Goal: Transaction & Acquisition: Purchase product/service

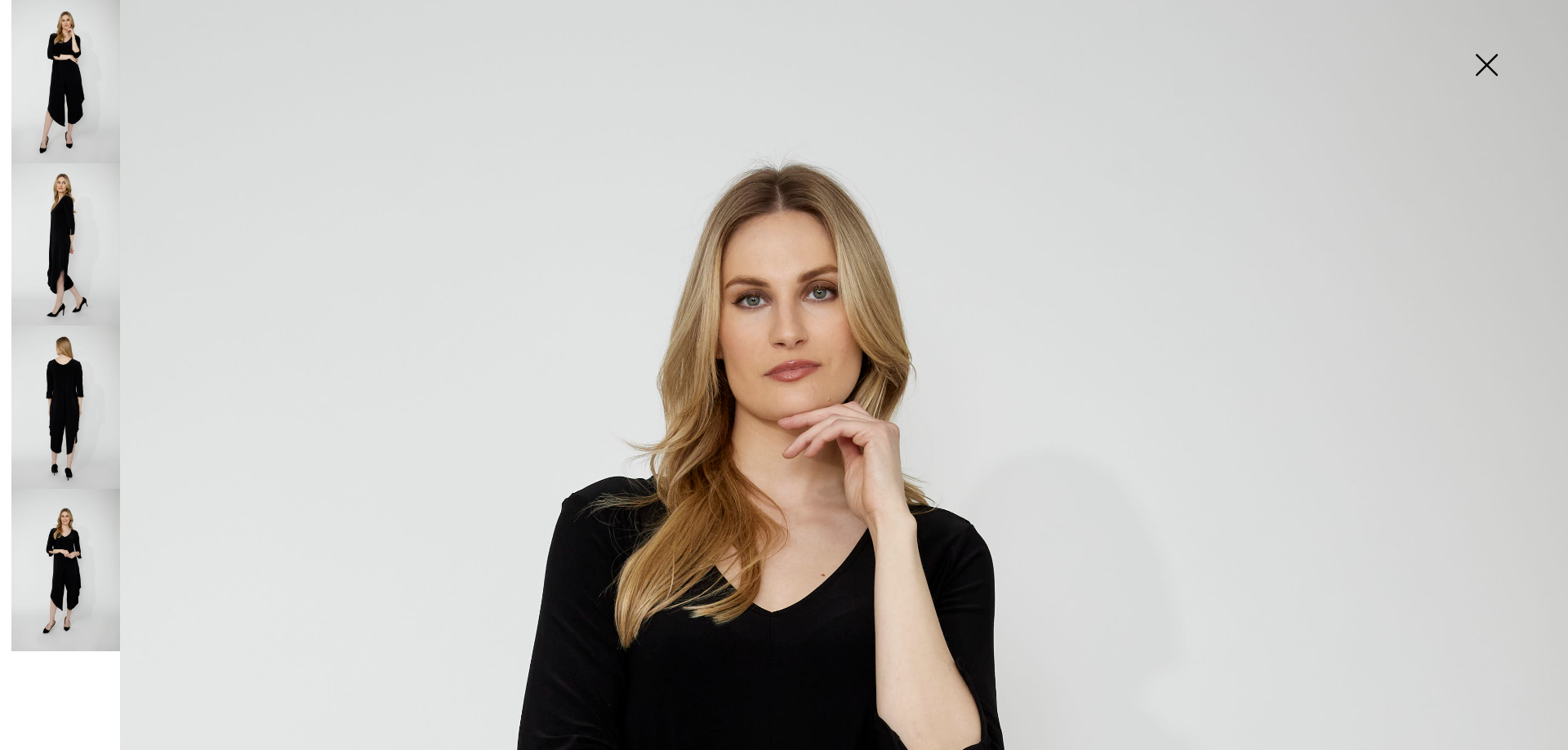
click at [57, 396] on img at bounding box center [65, 407] width 108 height 163
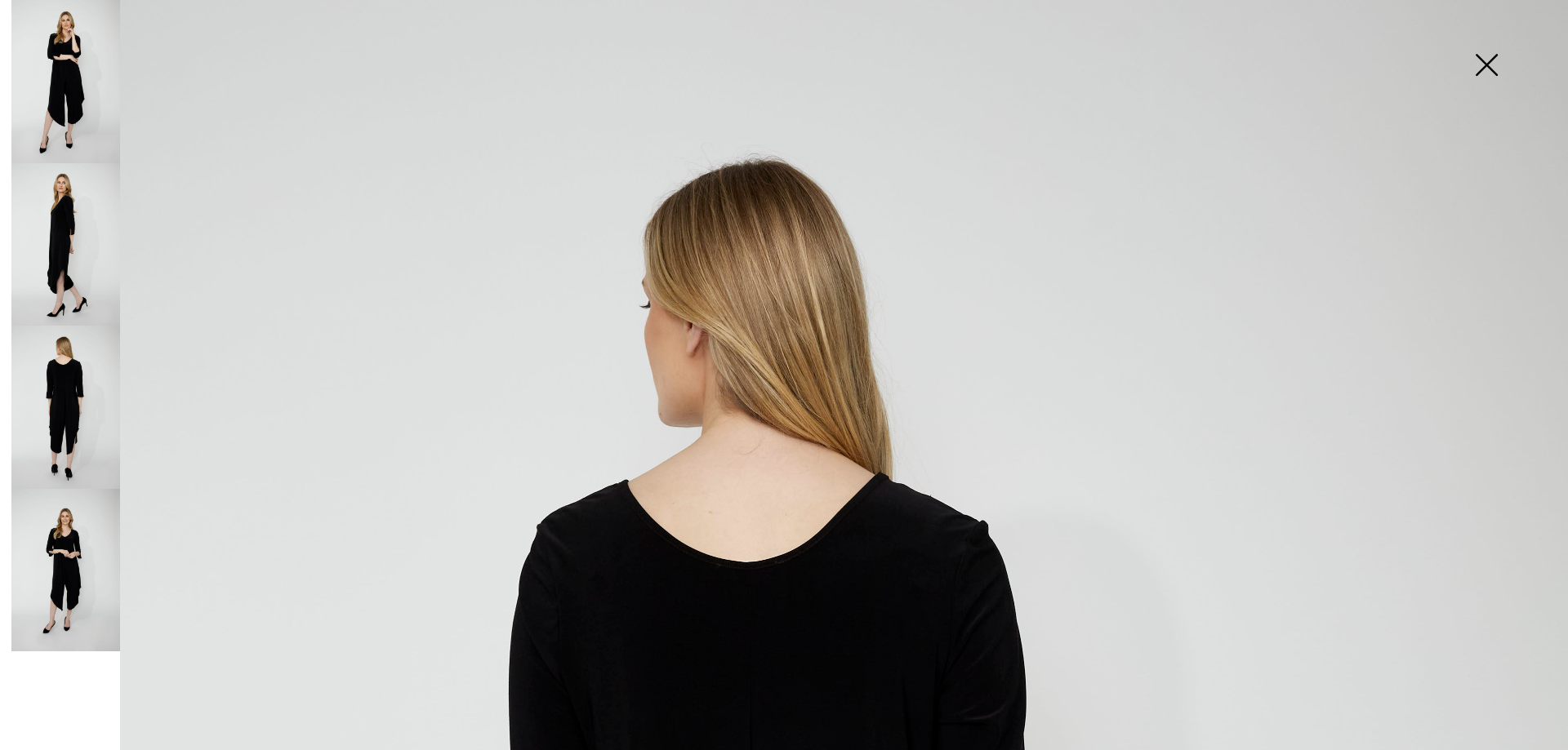
click at [1492, 72] on img at bounding box center [1486, 66] width 82 height 84
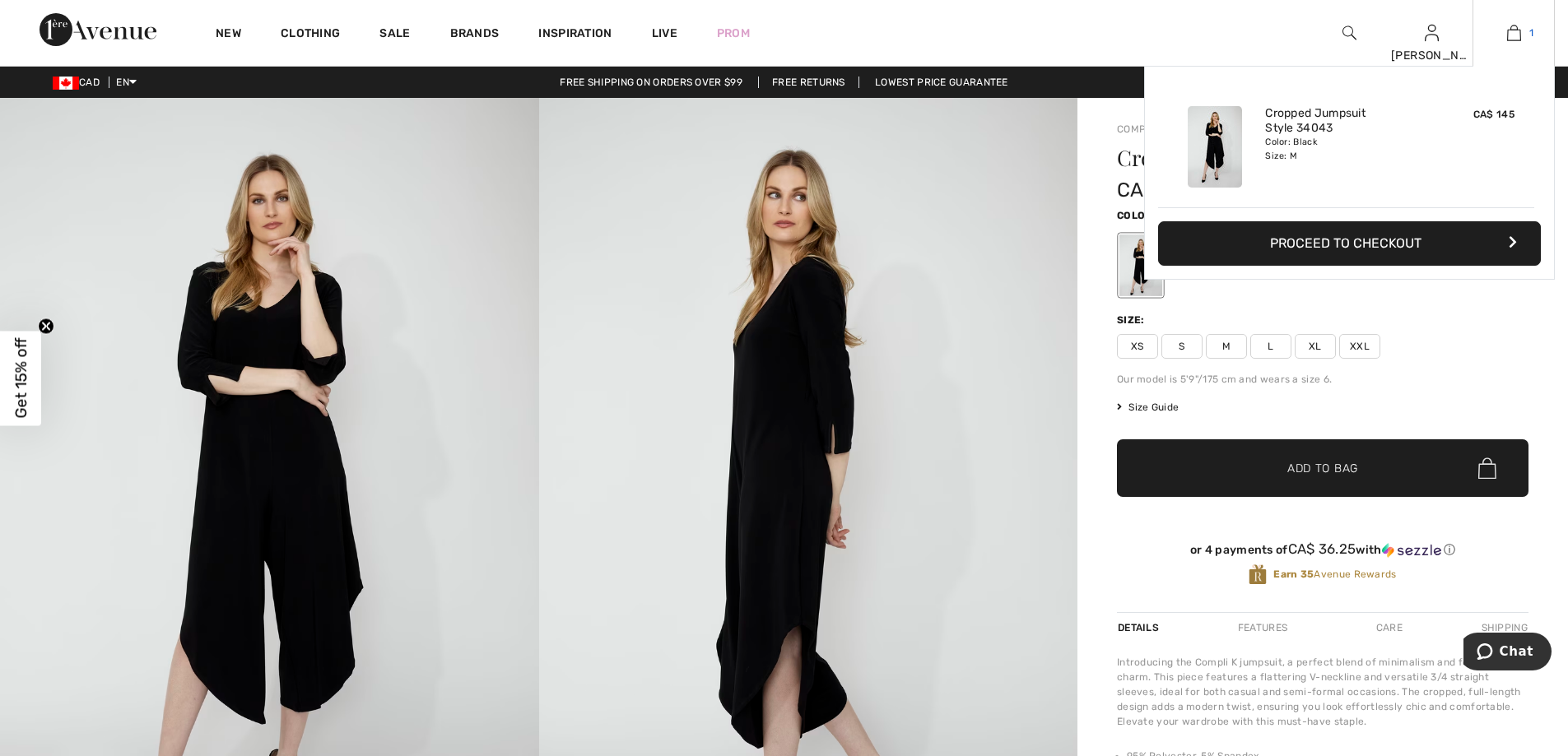
click at [1509, 41] on img at bounding box center [1514, 32] width 14 height 20
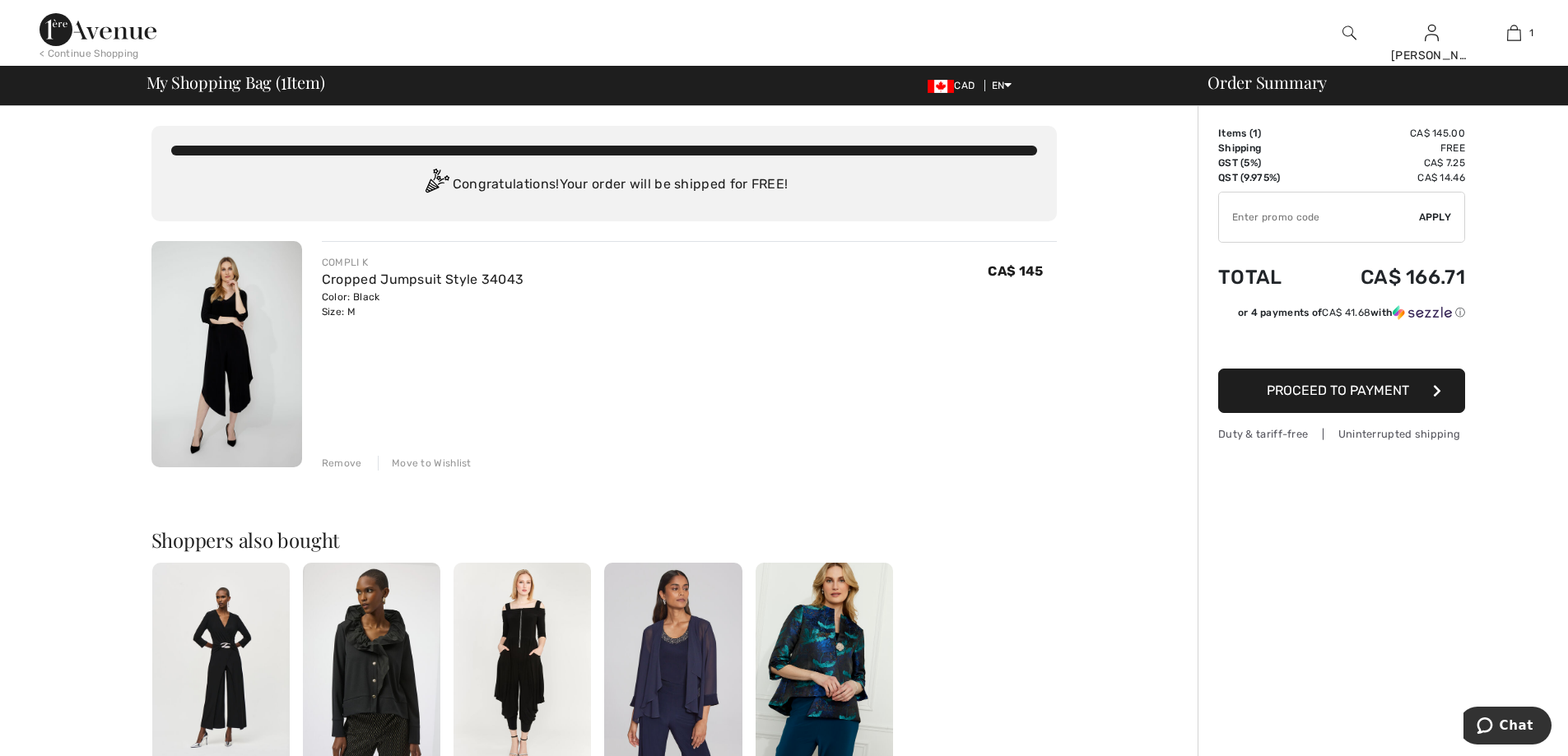
click at [1330, 392] on span "Proceed to Payment" at bounding box center [1338, 390] width 142 height 15
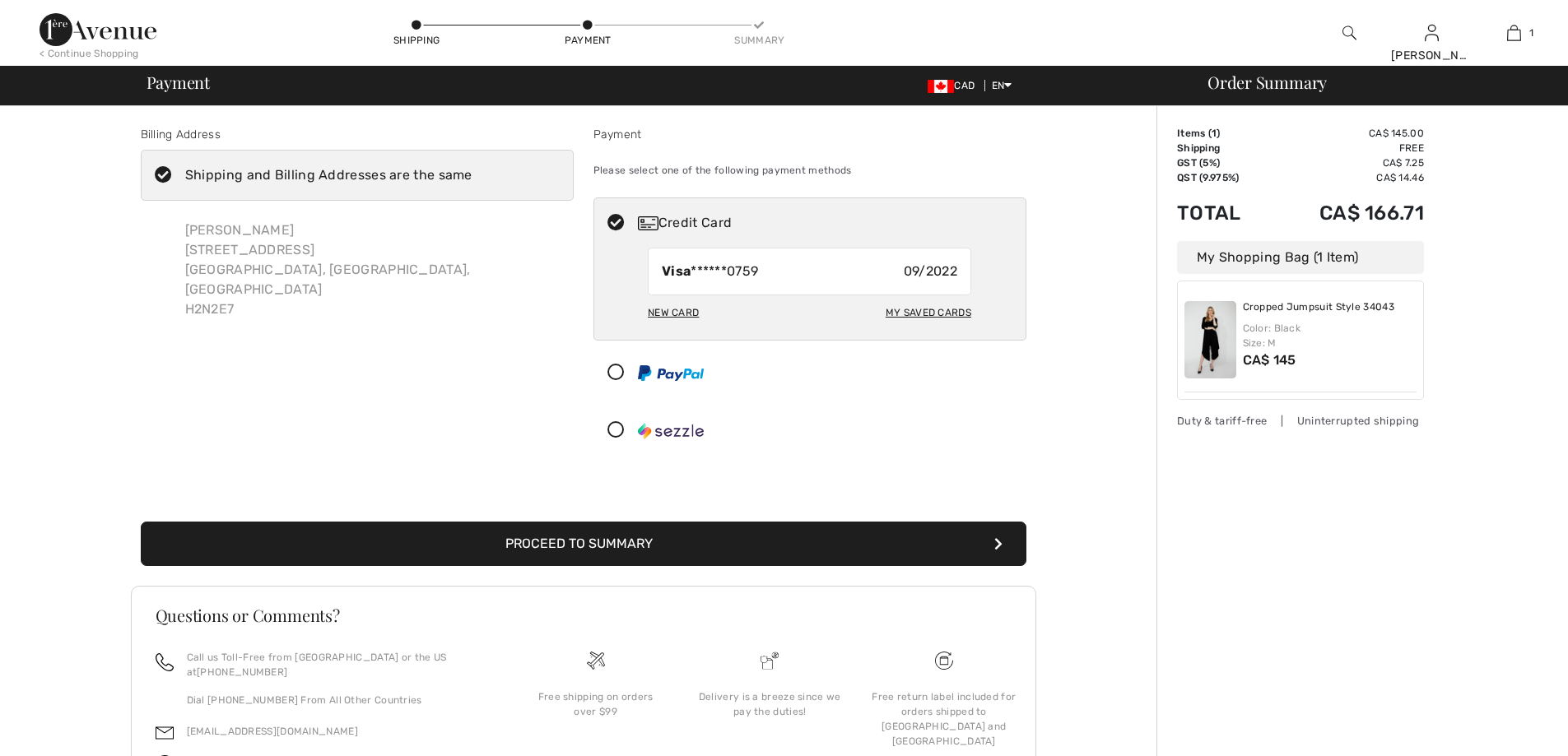
click at [620, 548] on button "Proceed to Summary" at bounding box center [583, 543] width 886 height 45
